Goal: Find specific fact: Find specific fact

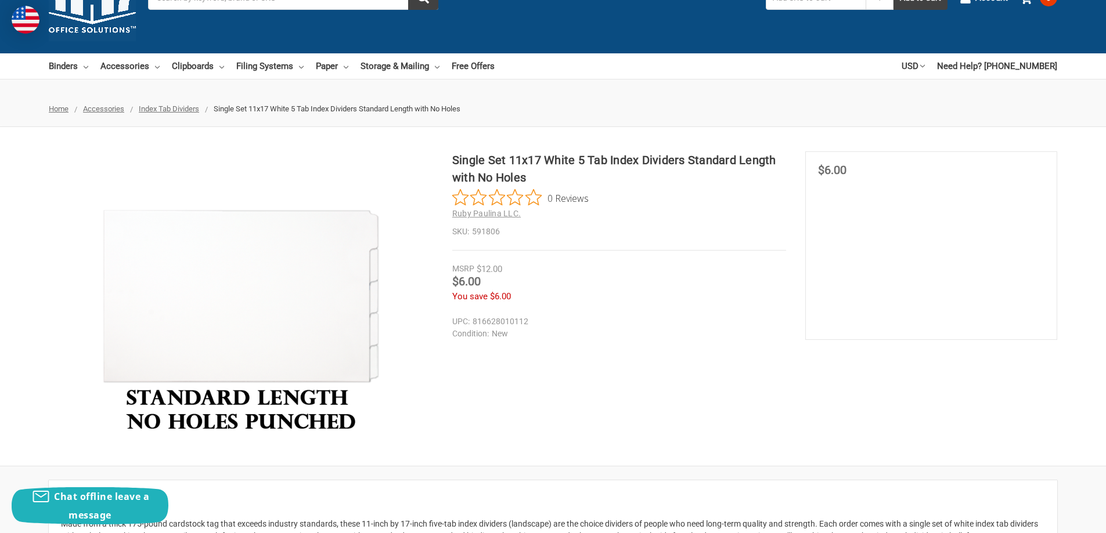
scroll to position [58, 0]
click at [691, 375] on div "Single Set 11x17 White 5 Tab Index Dividers Standard Length with No Holes 0 Rev…" at bounding box center [553, 297] width 1106 height 290
click at [867, 410] on div "Single Set 11x17 White 5 Tab Index Dividers Standard Length with No Holes 0 Rev…" at bounding box center [553, 297] width 1106 height 290
click at [818, 409] on div "Single Set 11x17 White 5 Tab Index Dividers Standard Length with No Holes 0 Rev…" at bounding box center [553, 297] width 1106 height 290
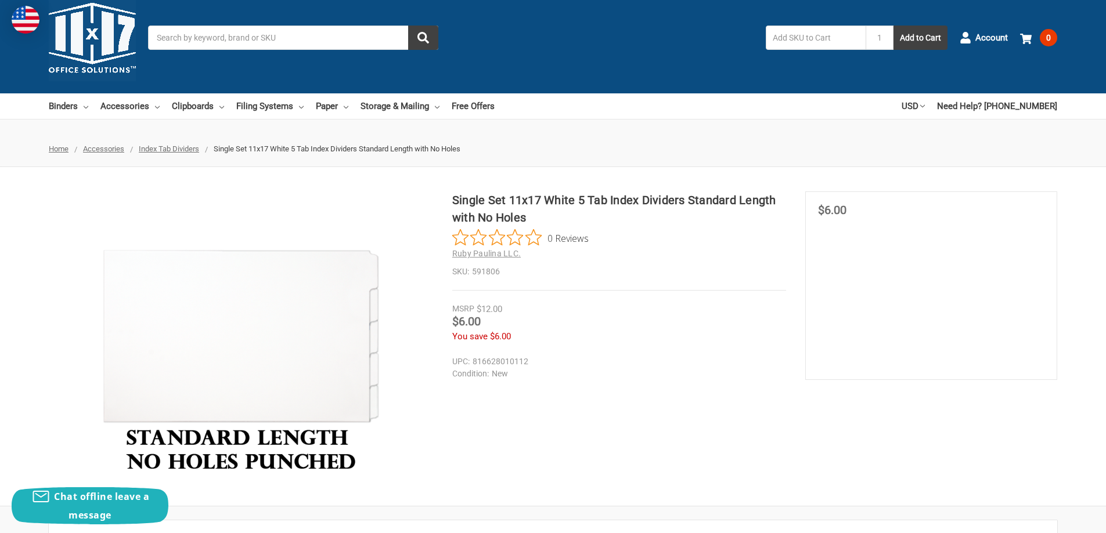
scroll to position [0, 0]
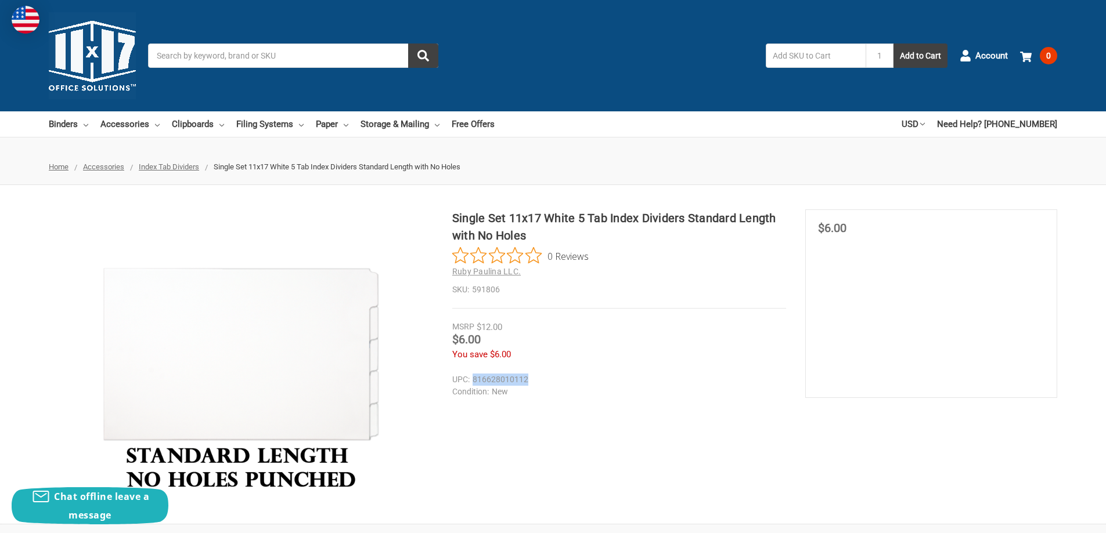
drag, startPoint x: 529, startPoint y: 380, endPoint x: 474, endPoint y: 382, distance: 55.2
click at [474, 382] on dd "816628010112" at bounding box center [616, 380] width 329 height 12
copy dd "816628010112"
